Goal: Information Seeking & Learning: Learn about a topic

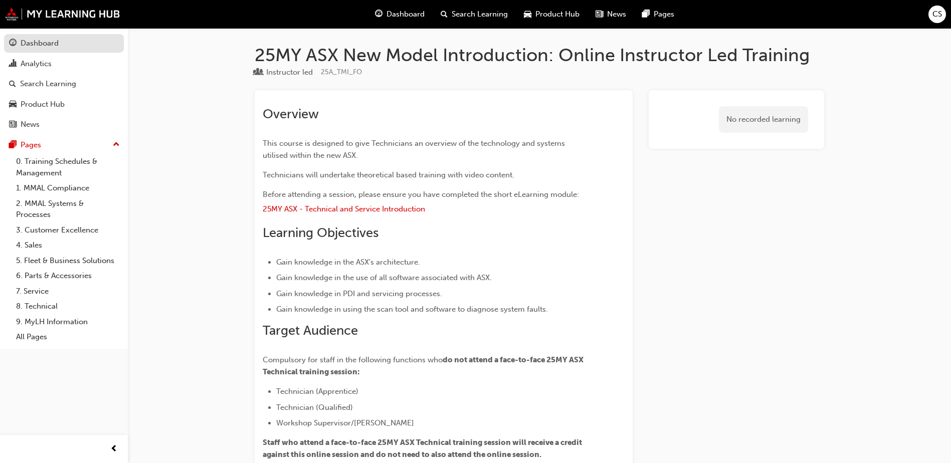
click at [53, 48] on div "Dashboard" at bounding box center [40, 44] width 38 height 12
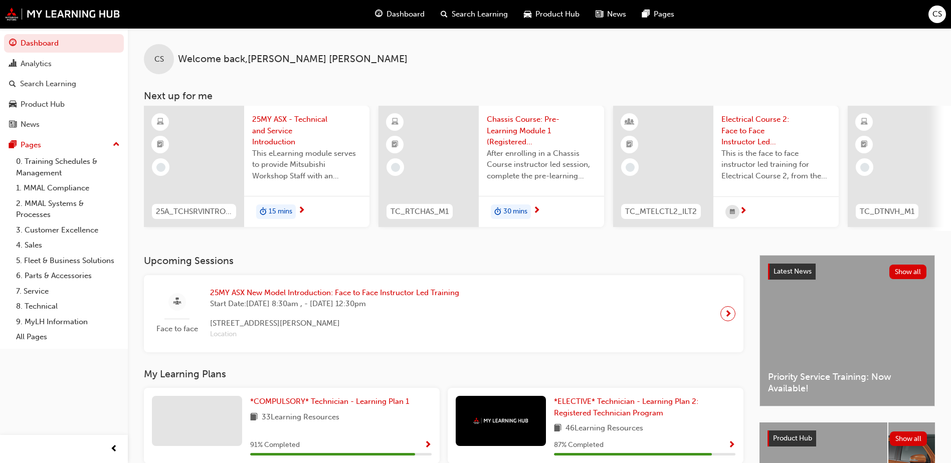
click at [302, 118] on span "25MY ASX - Technical and Service Introduction" at bounding box center [306, 131] width 109 height 34
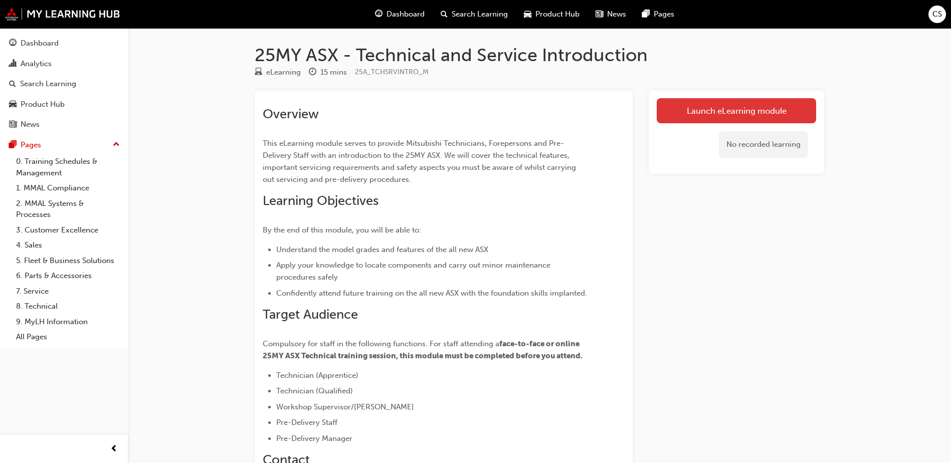
click at [707, 107] on link "Launch eLearning module" at bounding box center [736, 110] width 159 height 25
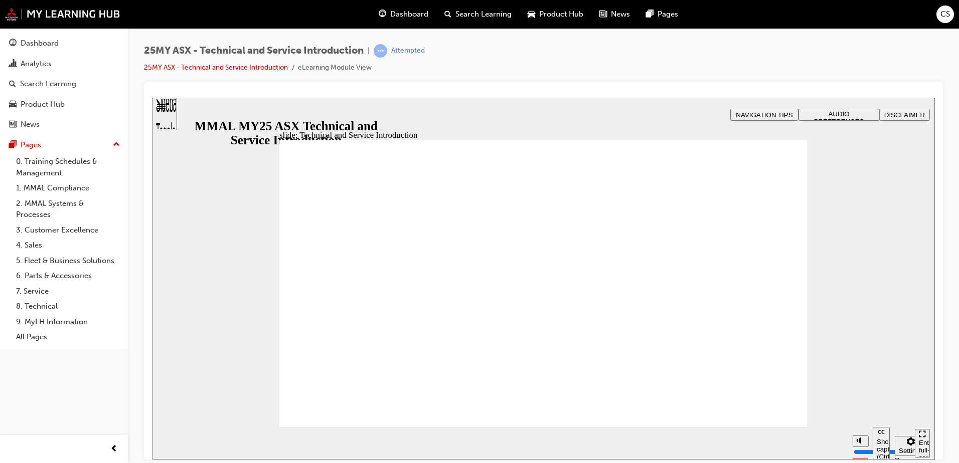
click at [863, 112] on span "AUDIO PREFERENCES" at bounding box center [839, 117] width 50 height 15
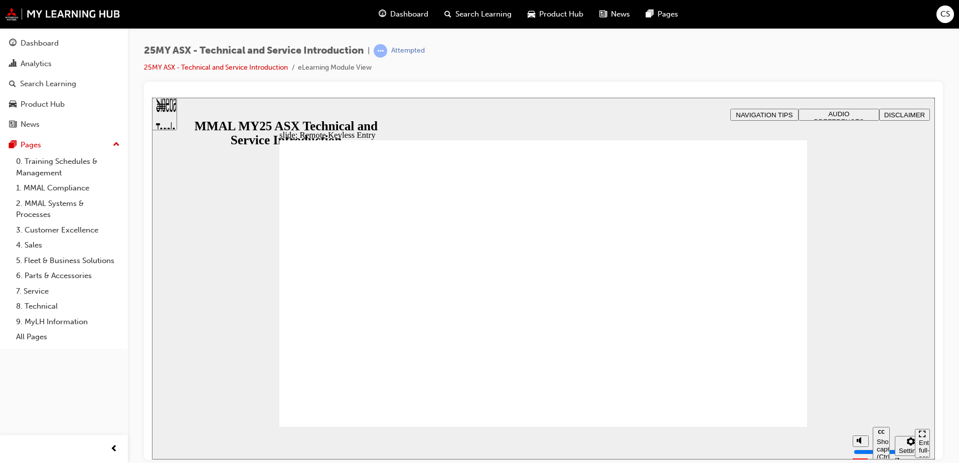
type input "21"
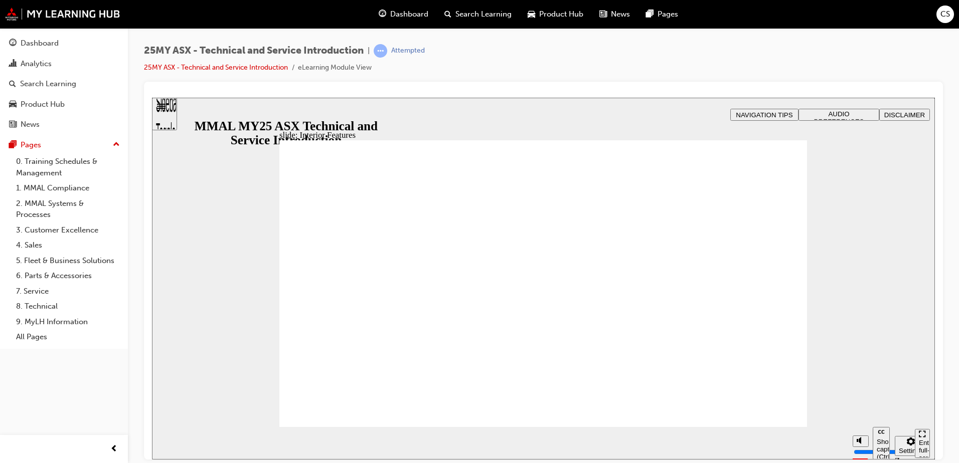
type input "17"
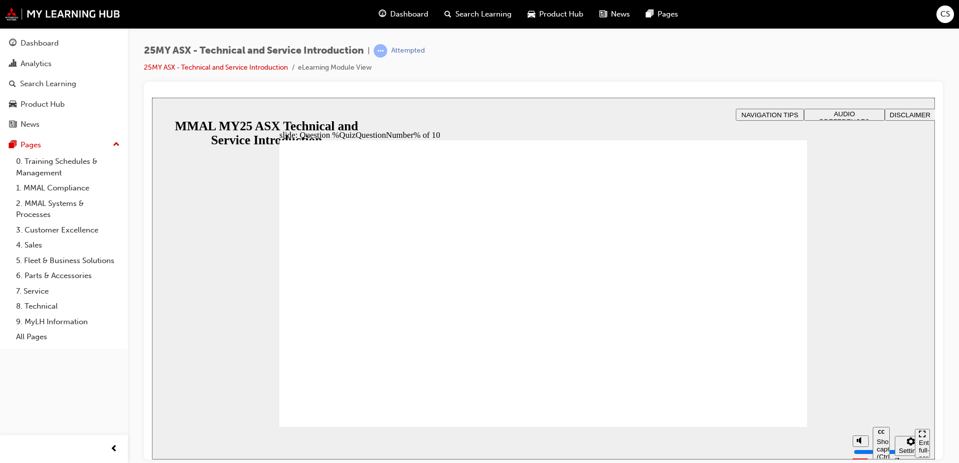
radio input "true"
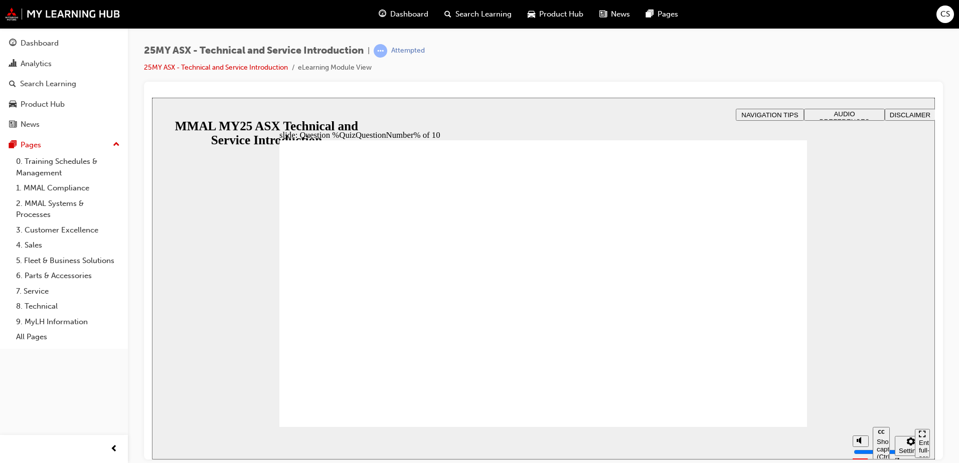
radio input "true"
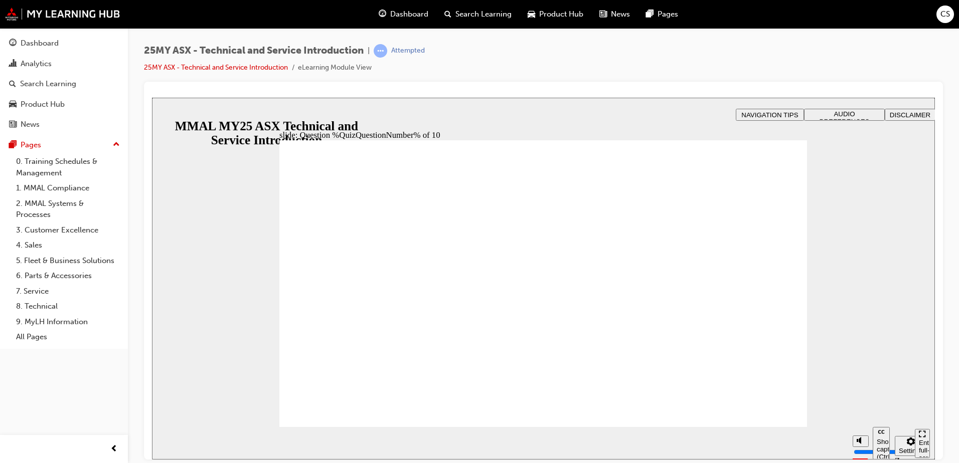
radio input "true"
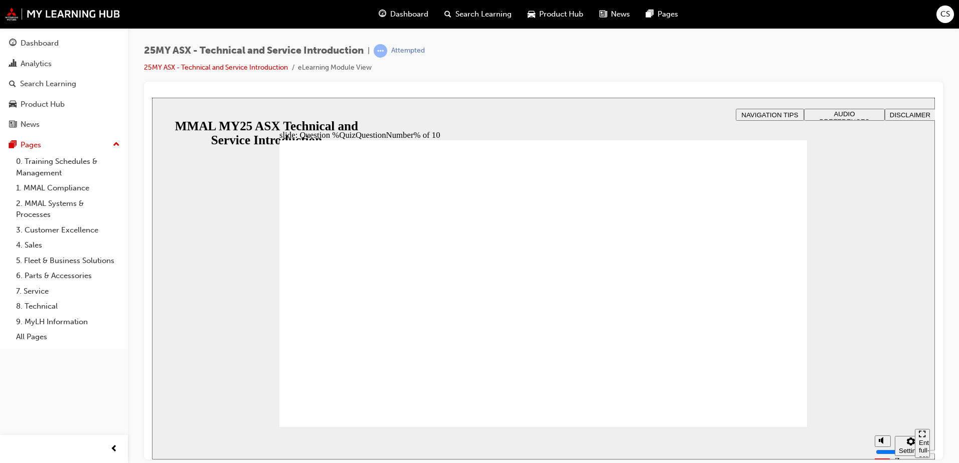
drag, startPoint x: 543, startPoint y: 374, endPoint x: 574, endPoint y: 376, distance: 31.2
radio input "true"
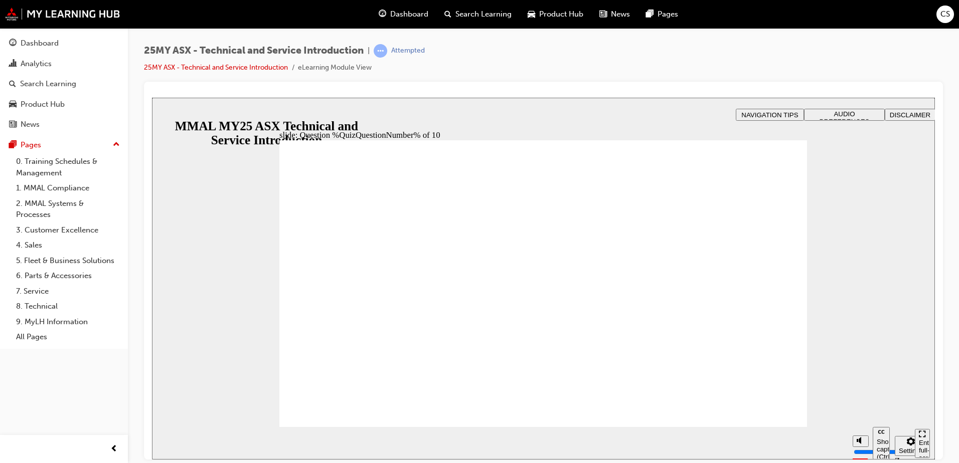
radio input "true"
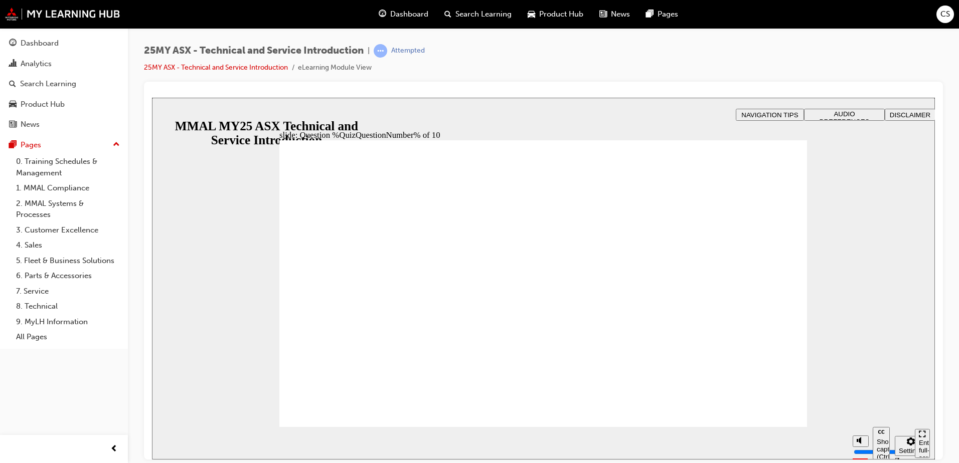
radio input "true"
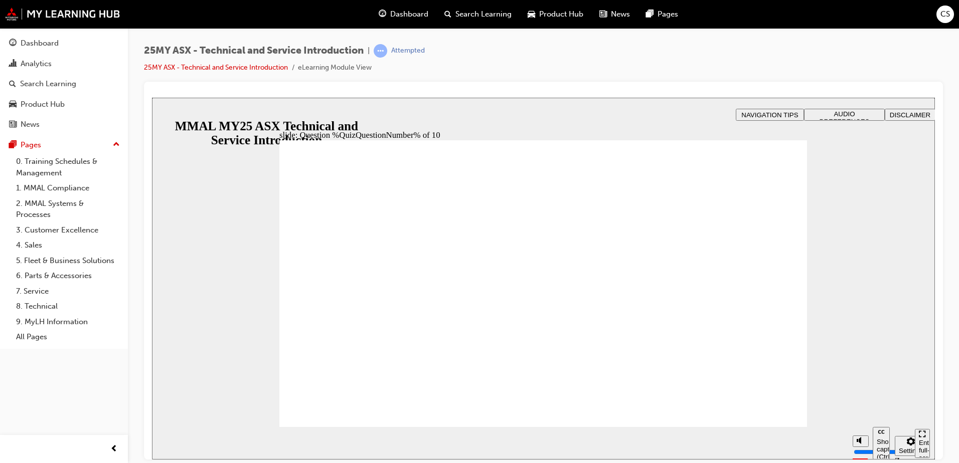
radio input "true"
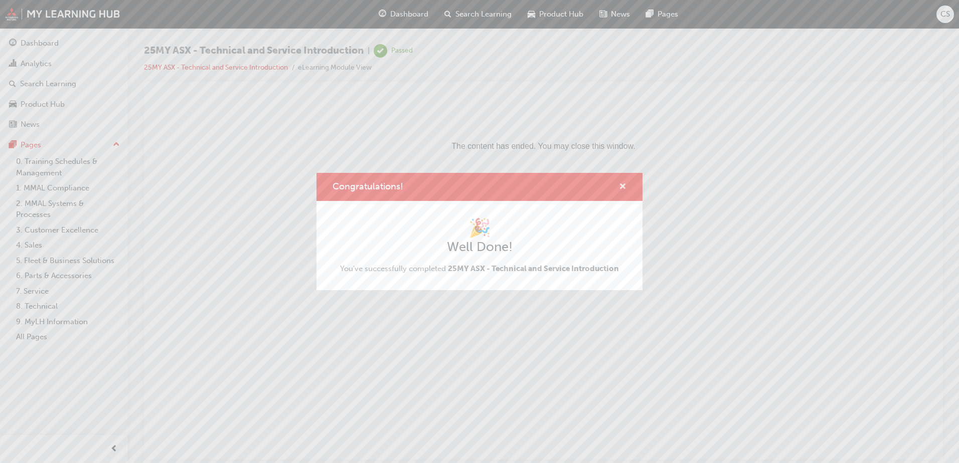
click at [620, 185] on span "cross-icon" at bounding box center [623, 187] width 8 height 9
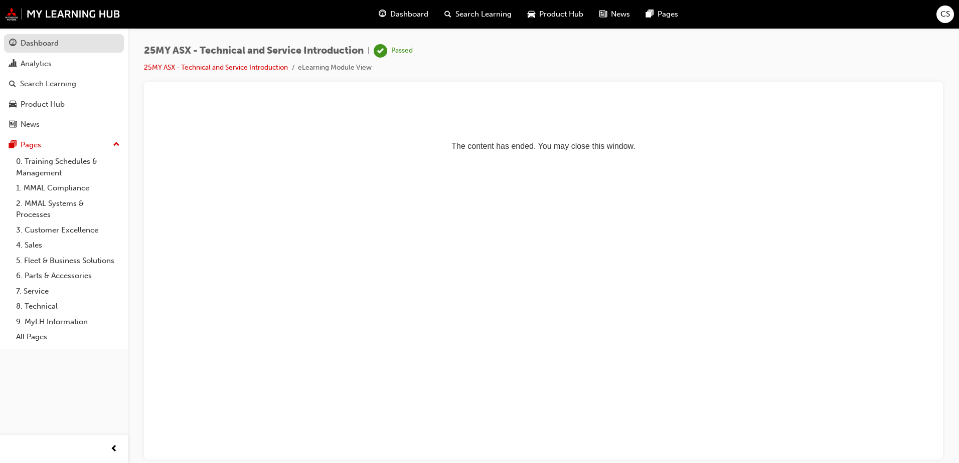
click at [50, 42] on div "Dashboard" at bounding box center [40, 44] width 38 height 12
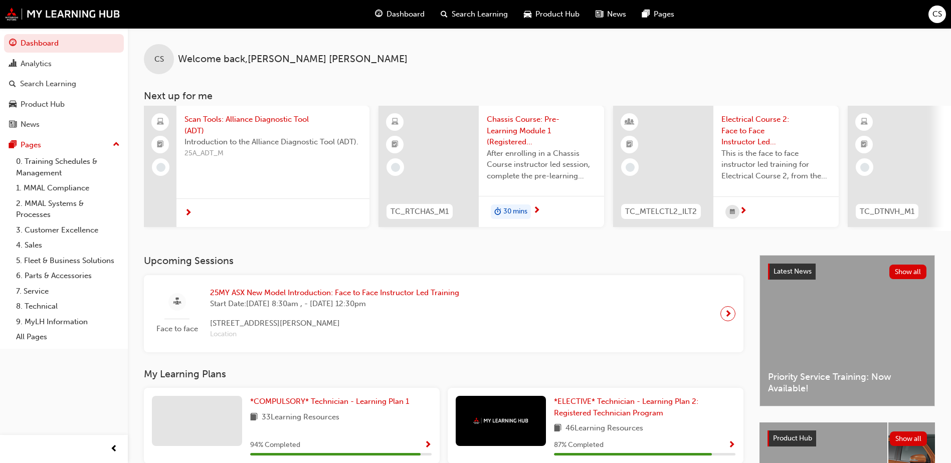
click at [315, 292] on span "25MY ASX New Model Introduction: Face to Face Instructor Led Training" at bounding box center [334, 293] width 249 height 12
